Goal: Navigation & Orientation: Find specific page/section

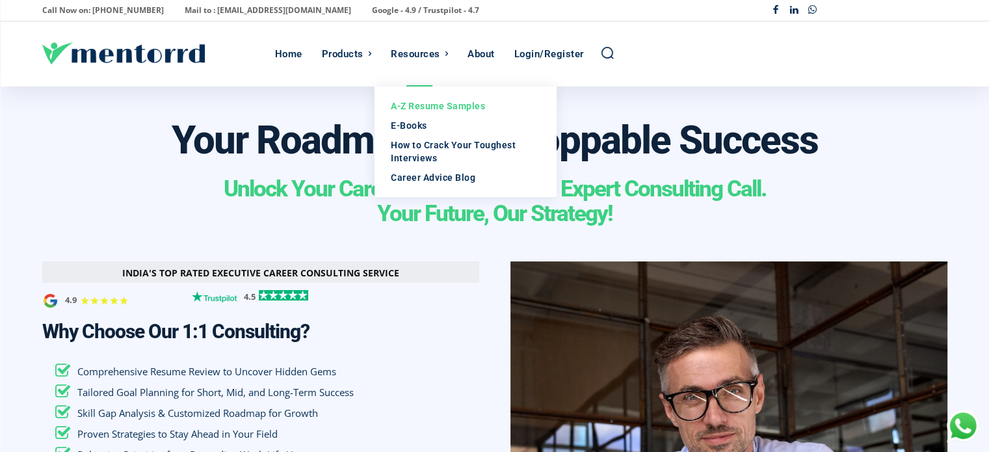
scroll to position [0, 653]
click at [425, 126] on div "E-Books" at bounding box center [466, 125] width 150 height 13
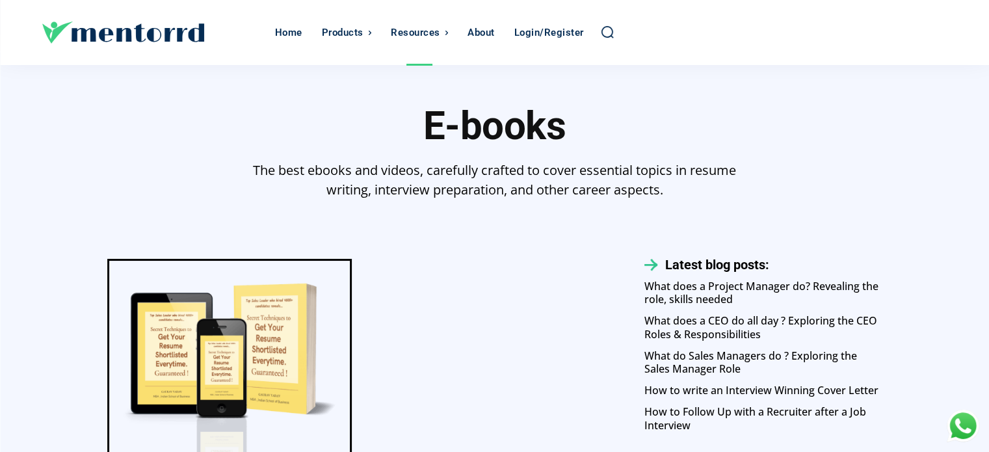
scroll to position [31, 0]
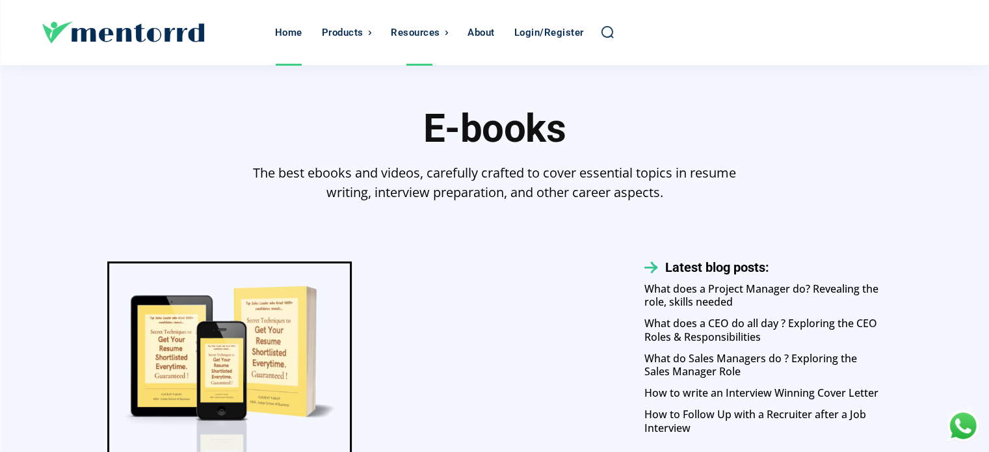
click at [303, 29] on link "Home" at bounding box center [288, 32] width 40 height 65
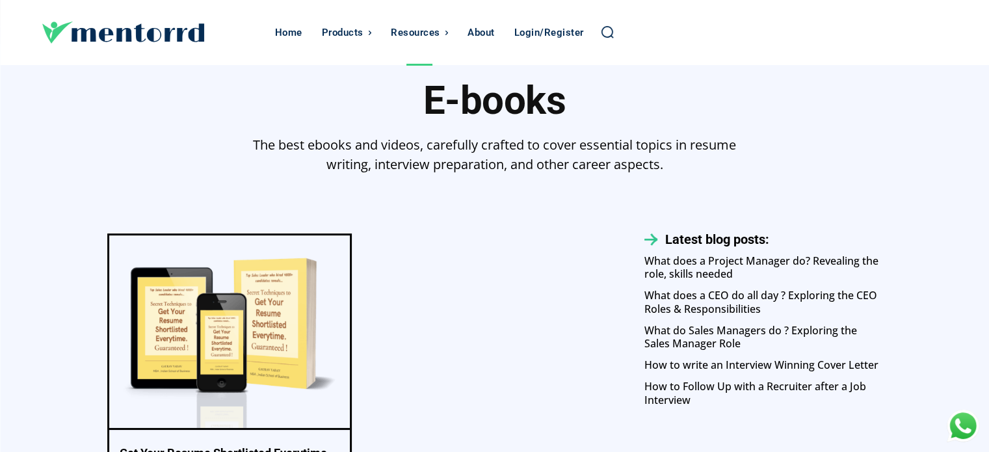
scroll to position [60, 0]
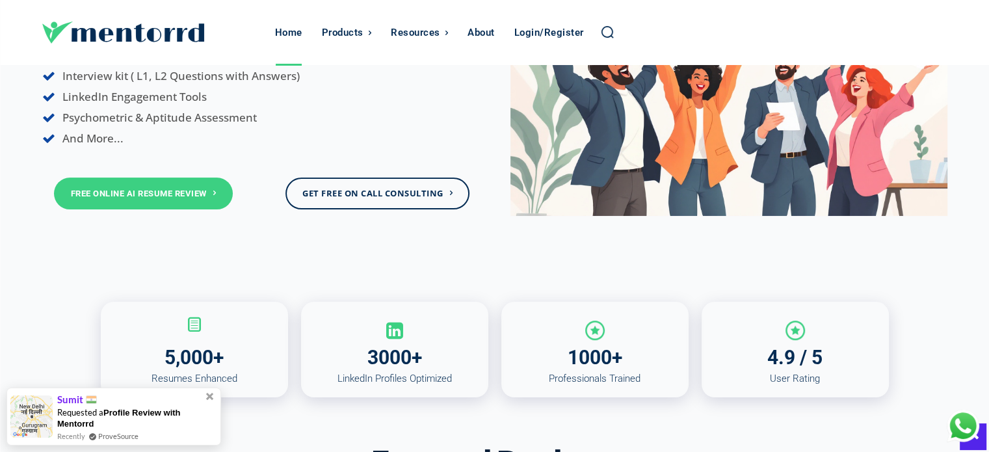
scroll to position [309, 0]
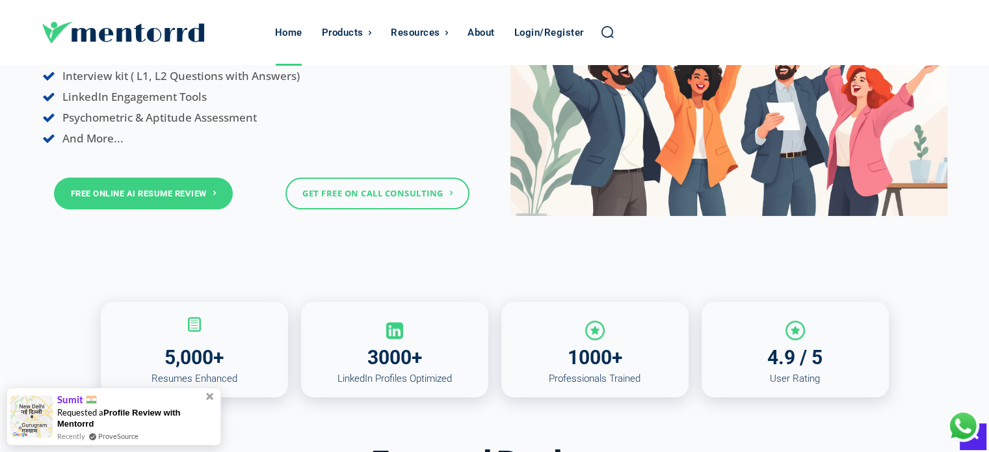
click at [341, 195] on link "Get Free On Call Consulting" at bounding box center [377, 193] width 184 height 32
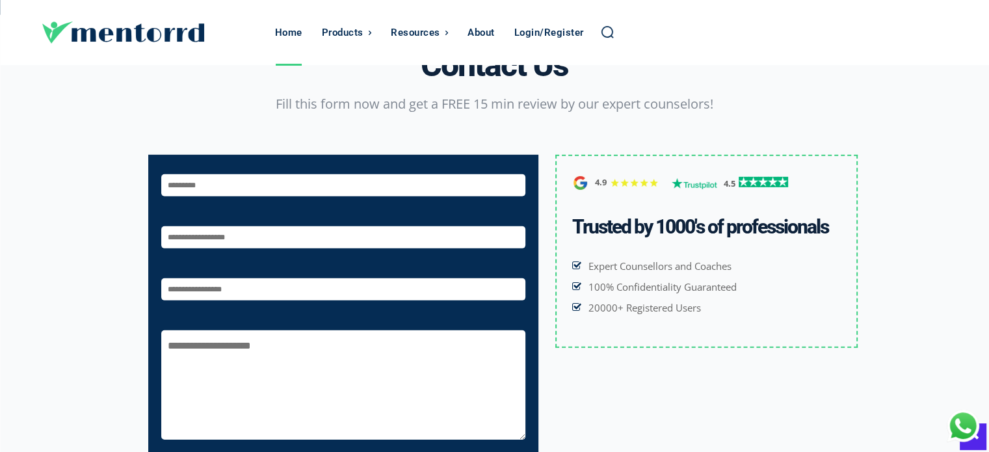
scroll to position [3979, 0]
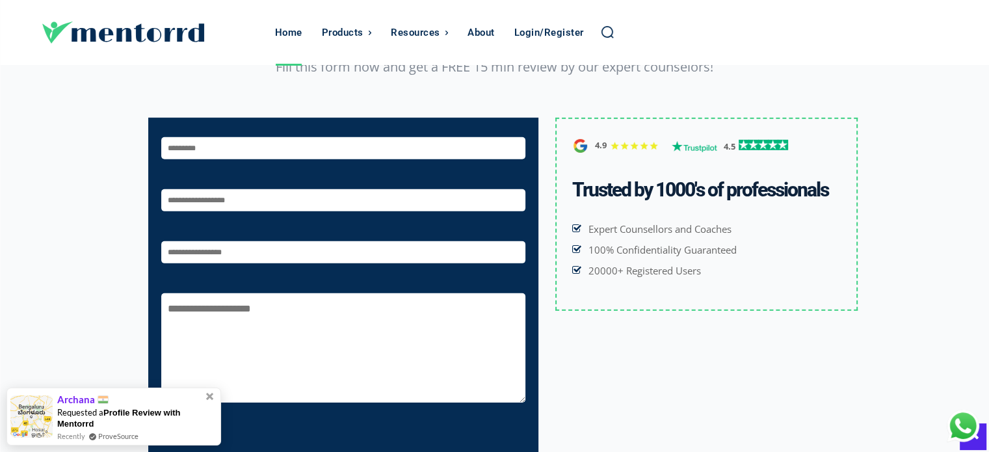
scroll to position [309, 0]
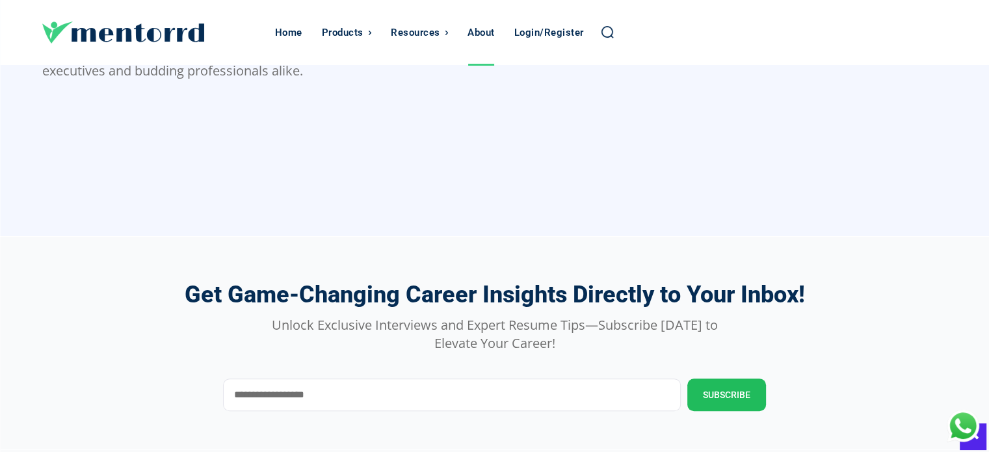
scroll to position [1347, 0]
